Goal: Find specific page/section: Find specific page/section

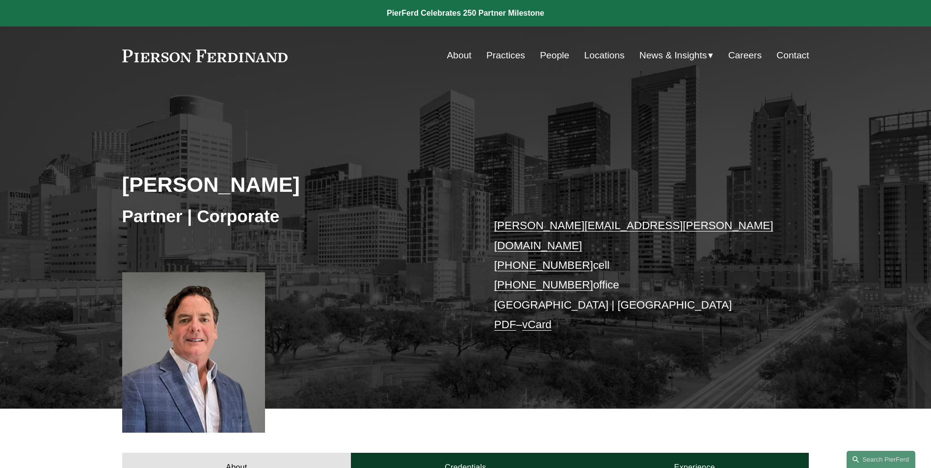
click at [552, 57] on link "People" at bounding box center [554, 55] width 29 height 19
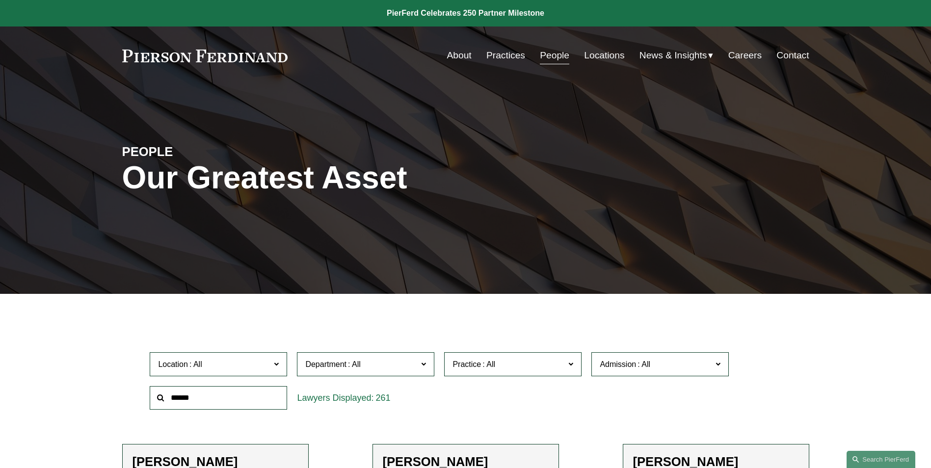
click at [494, 57] on link "Practices" at bounding box center [505, 55] width 39 height 19
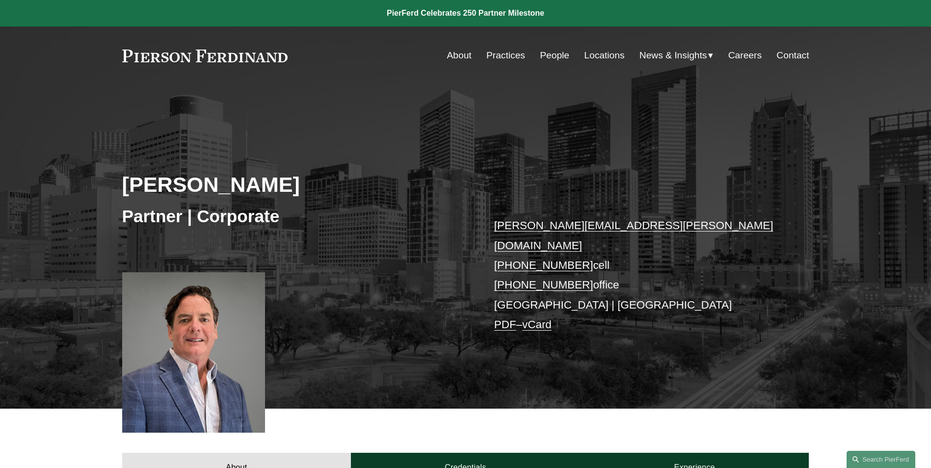
click at [554, 55] on link "People" at bounding box center [554, 55] width 29 height 19
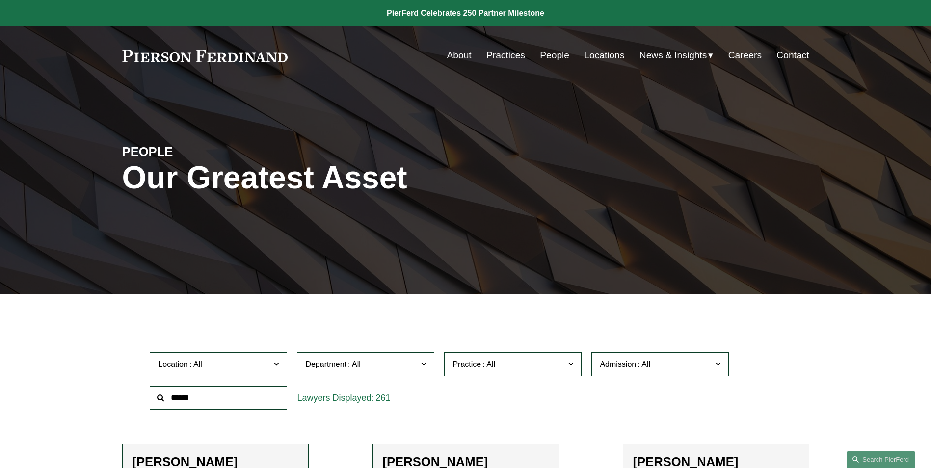
click at [187, 402] on input "text" at bounding box center [218, 398] width 137 height 24
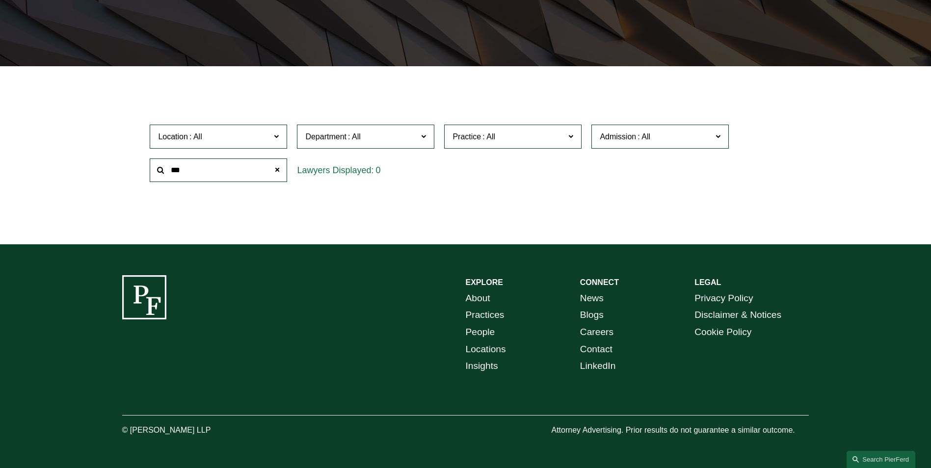
scroll to position [229, 0]
type input "*"
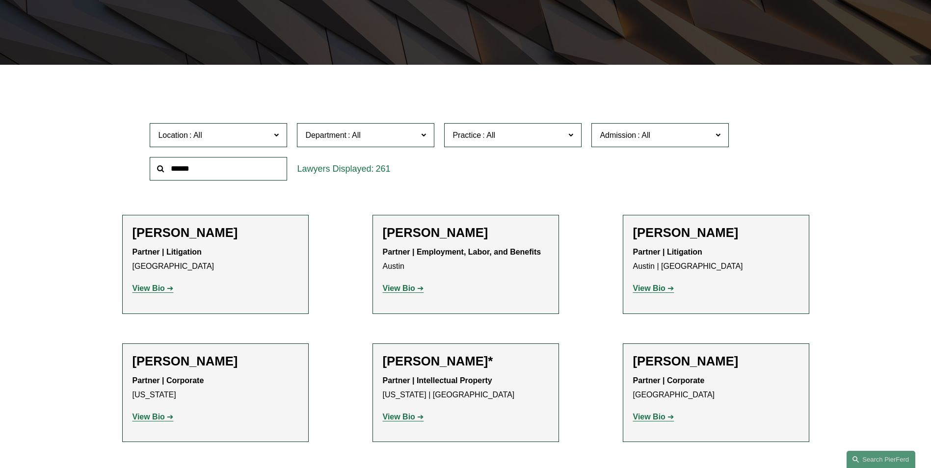
scroll to position [245, 0]
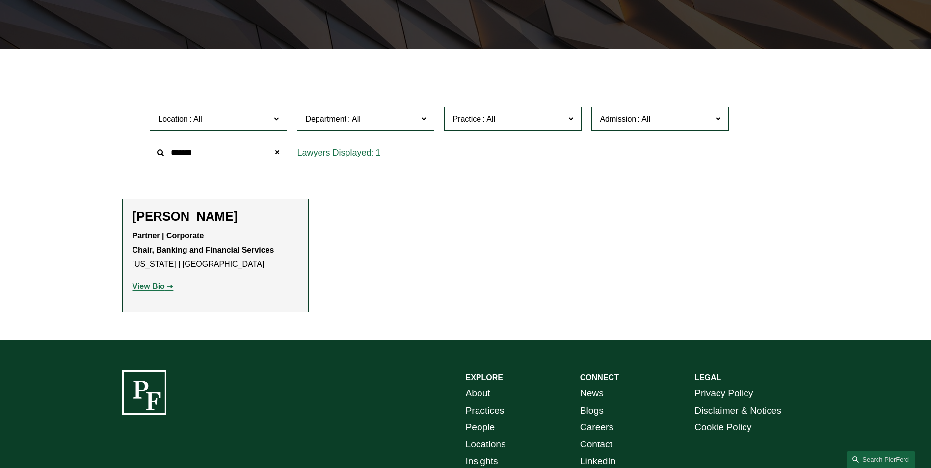
type input "*******"
click at [147, 286] on strong "View Bio" at bounding box center [148, 286] width 32 height 8
